Goal: Task Accomplishment & Management: Manage account settings

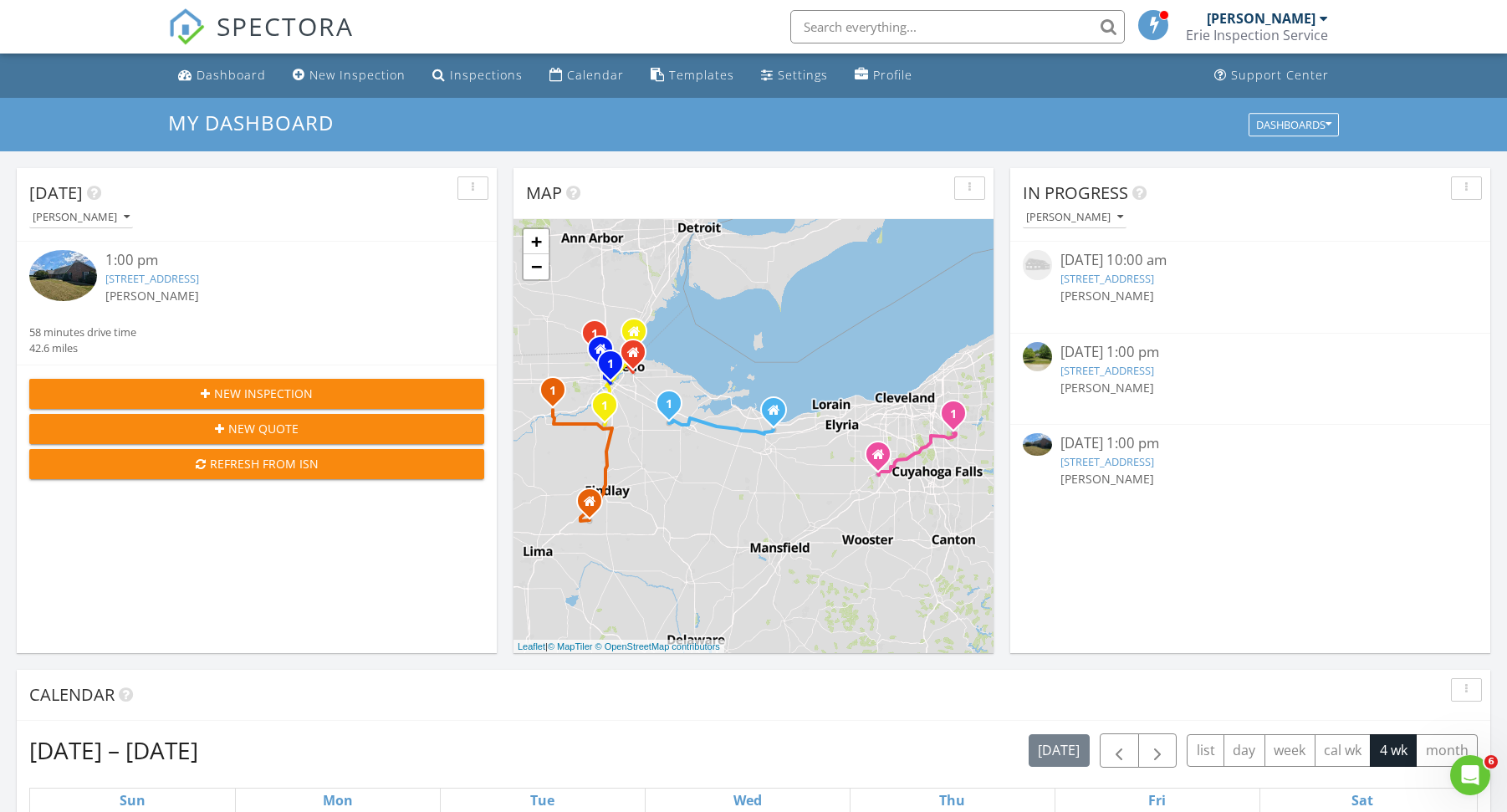
click at [236, 28] on span "SPECTORA" at bounding box center [285, 25] width 138 height 35
click at [199, 281] on link "3191 County Road 69, Gibsonburg, OH 43431" at bounding box center [152, 278] width 94 height 15
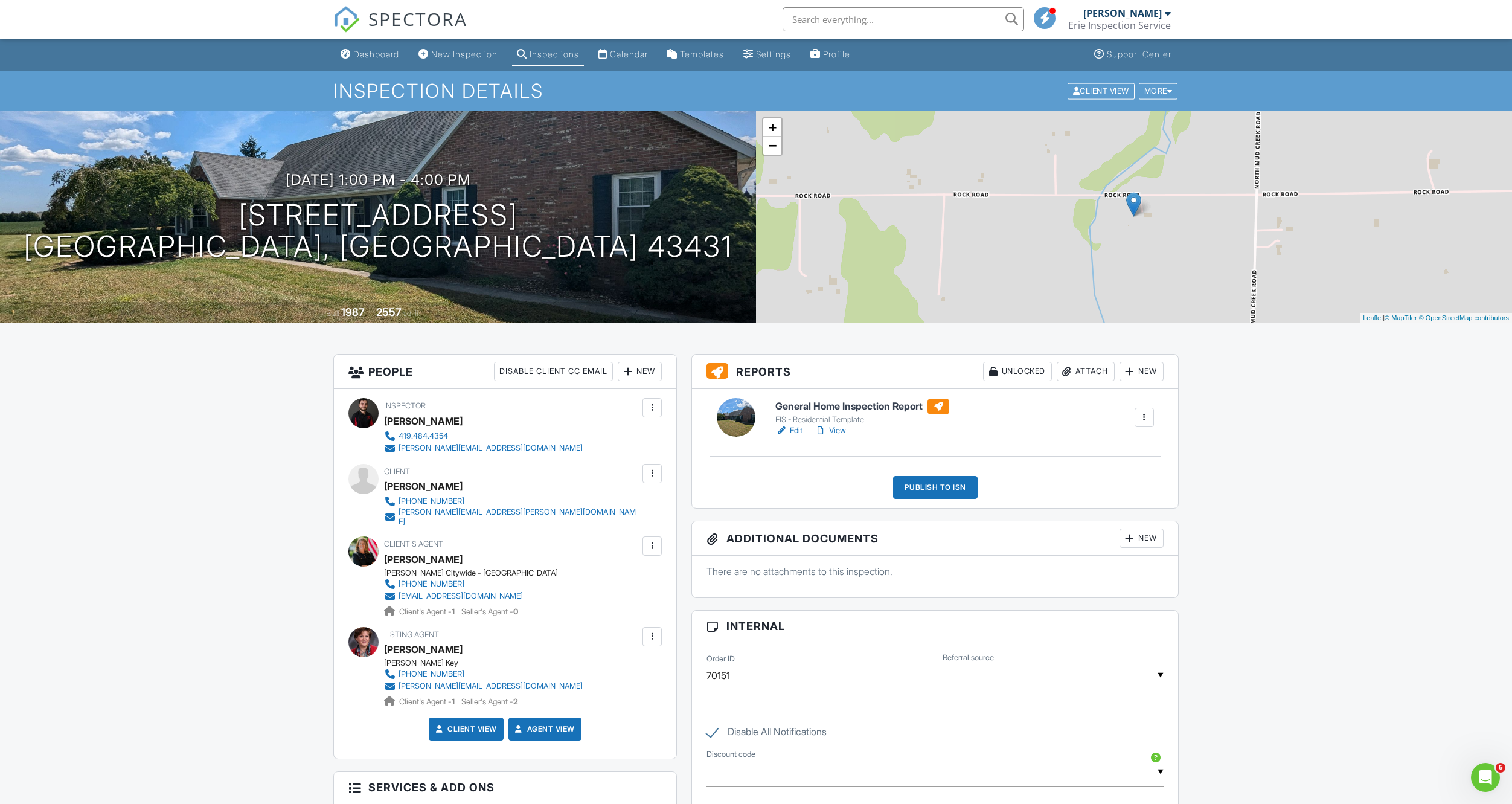
click at [257, 476] on div "Dashboard New Inspection Inspections Calendar Templates Settings Profile Suppor…" at bounding box center [756, 714] width 1512 height 1350
click at [801, 432] on link "Edit" at bounding box center [789, 430] width 27 height 12
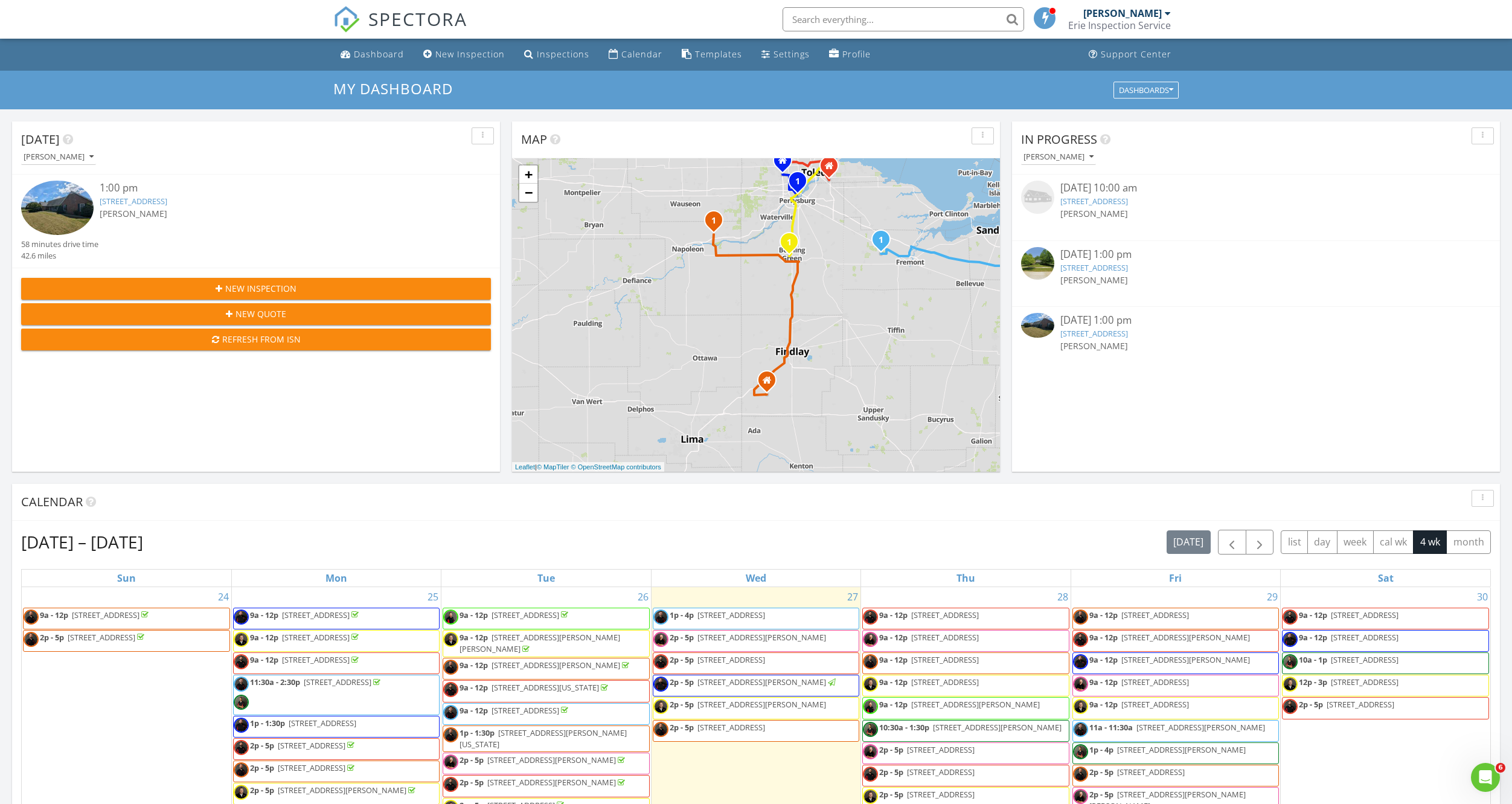
click at [167, 201] on link "3191 County Road 69, Gibsonburg, OH 43431" at bounding box center [133, 201] width 68 height 11
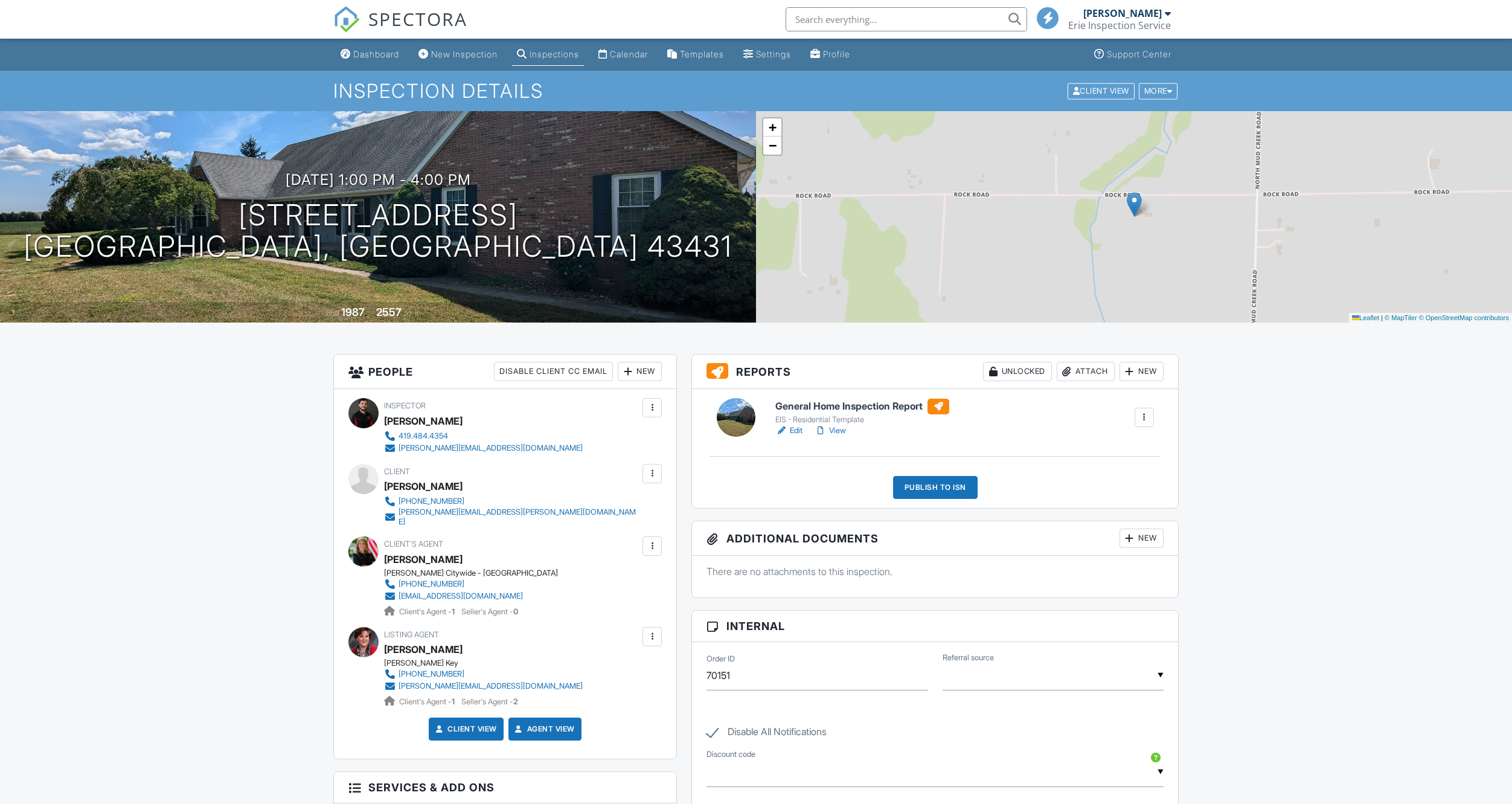
click at [790, 431] on link "Edit" at bounding box center [789, 430] width 27 height 12
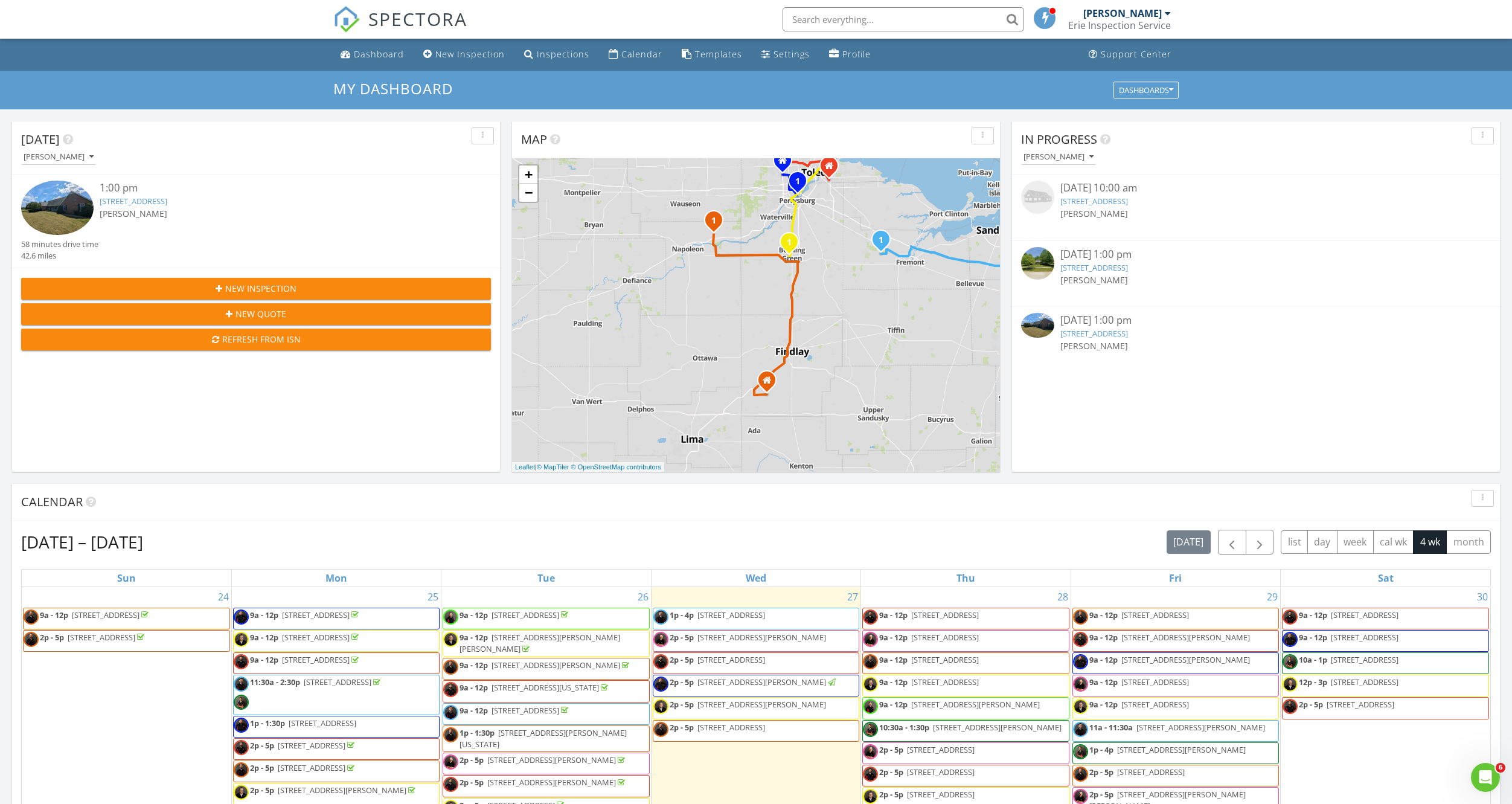
click at [300, 416] on div "[DATE] [PERSON_NAME] 1:00 pm [STREET_ADDRESS] [PERSON_NAME] 58 minutes drive ti…" at bounding box center [256, 296] width 488 height 350
